Goal: Task Accomplishment & Management: Manage account settings

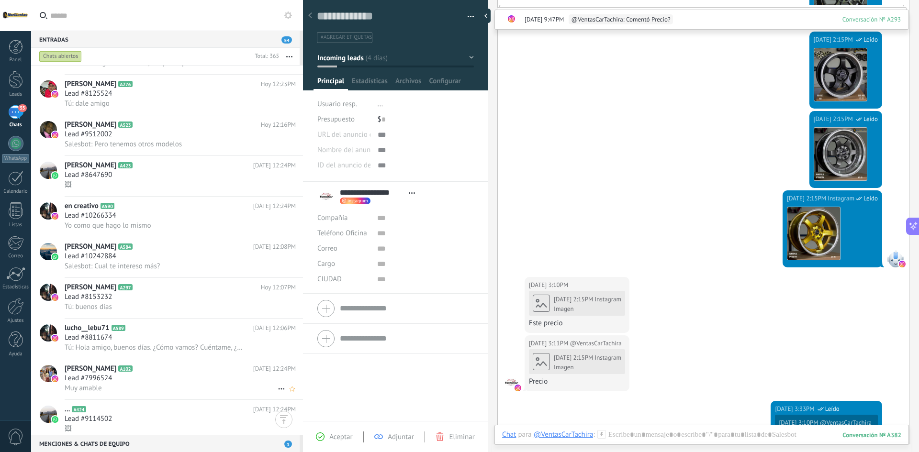
scroll to position [623, 0]
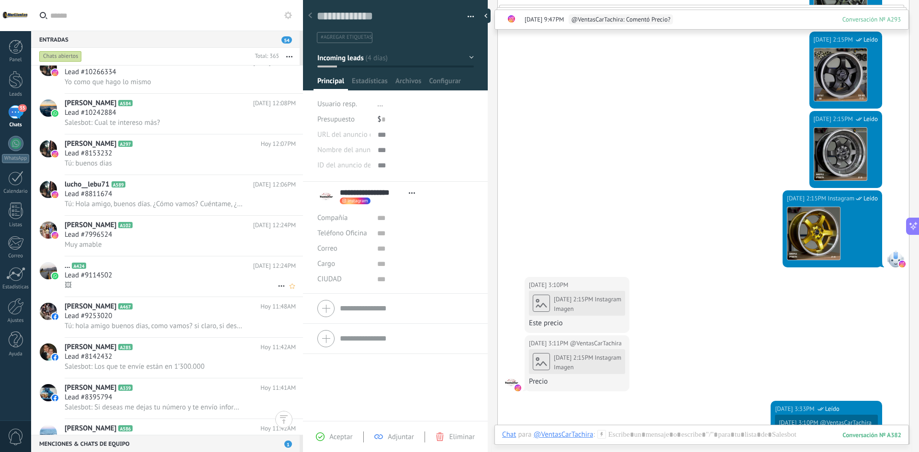
click at [160, 267] on h2 "... A424" at bounding box center [159, 266] width 189 height 10
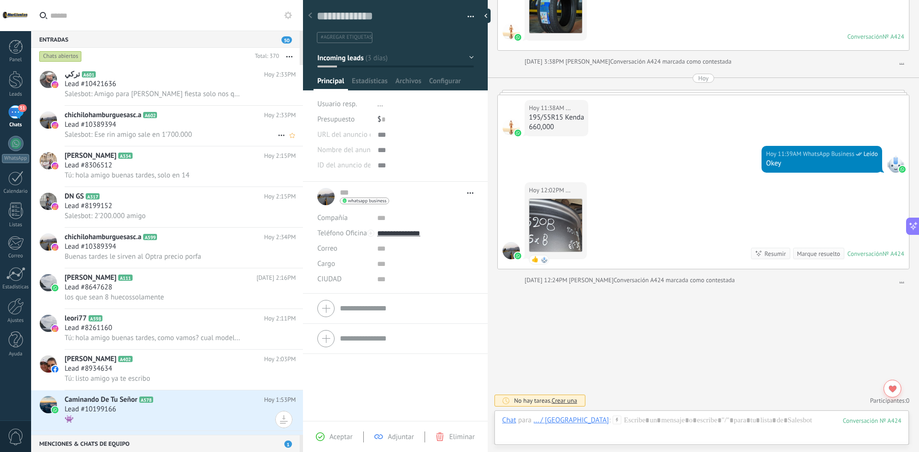
click at [181, 134] on span "Salesbot: Ese rin amigo sale en 1’700.000" at bounding box center [128, 134] width 127 height 9
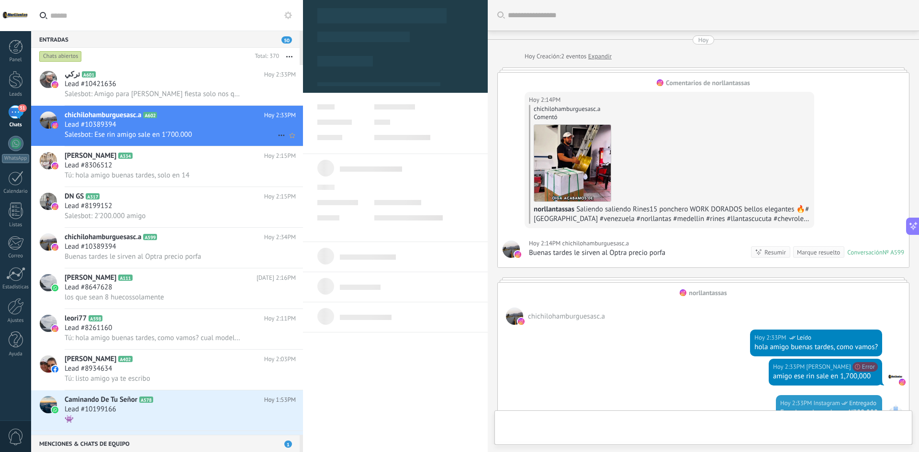
scroll to position [180, 0]
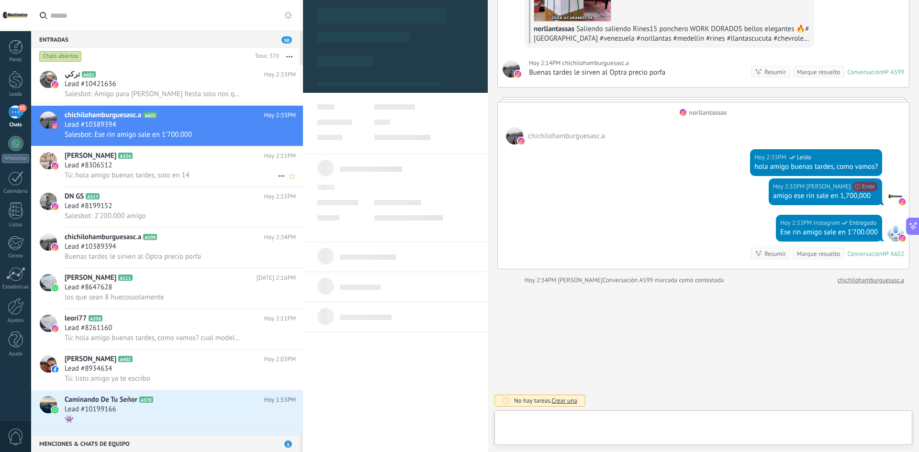
type textarea "**********"
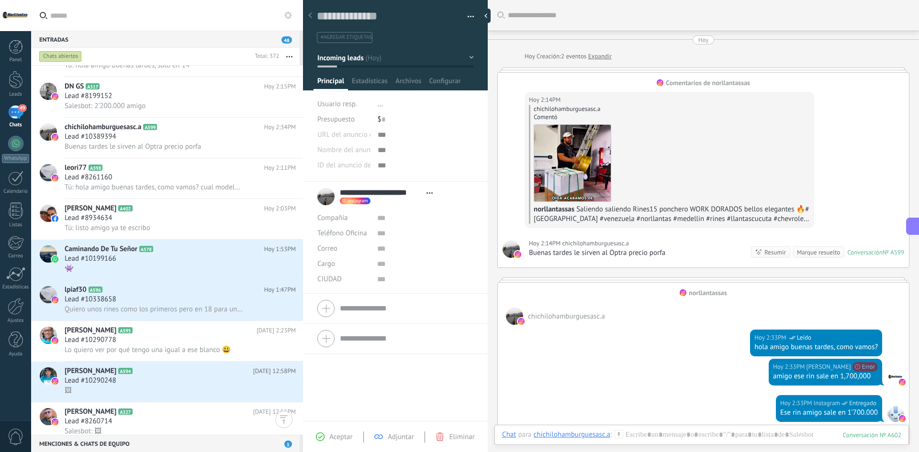
scroll to position [0, 0]
